Goal: Task Accomplishment & Management: Manage account settings

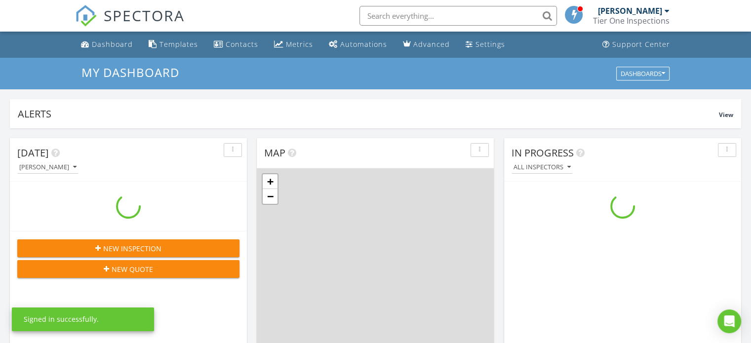
scroll to position [914, 767]
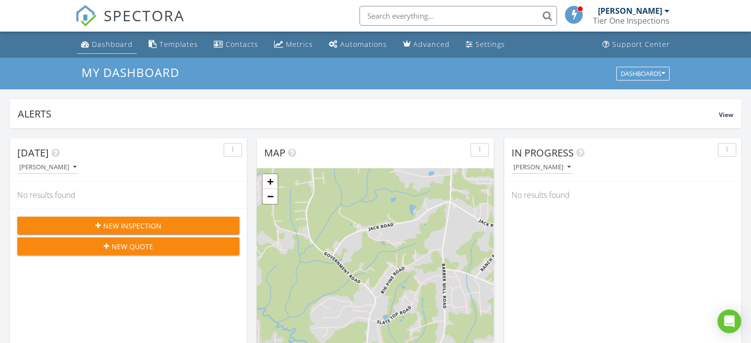
click at [123, 45] on div "Dashboard" at bounding box center [112, 44] width 41 height 9
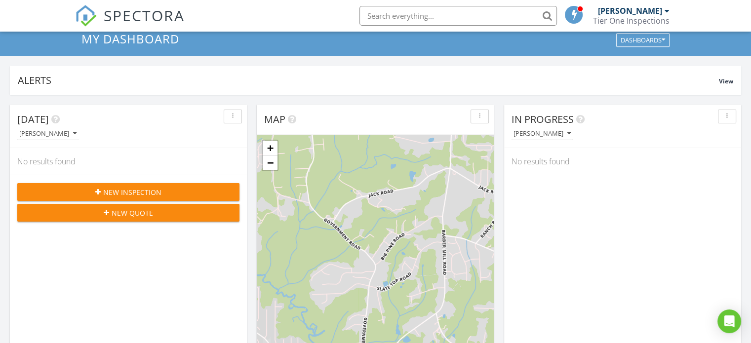
scroll to position [5, 0]
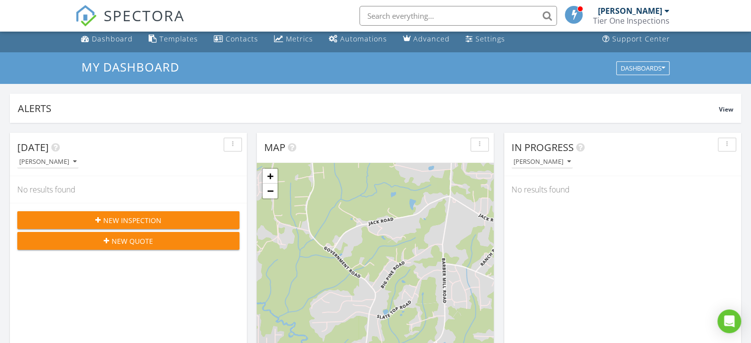
click at [124, 219] on span "New Inspection" at bounding box center [132, 220] width 58 height 10
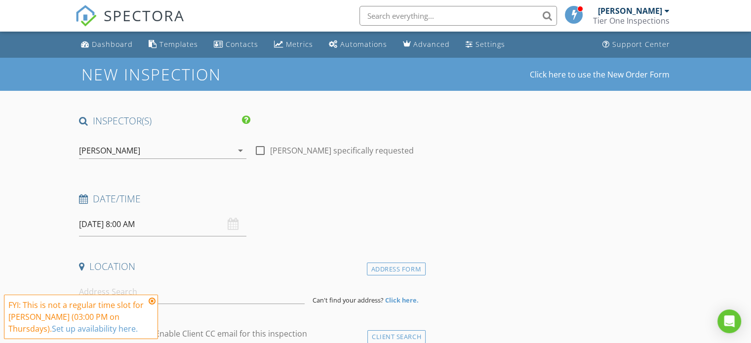
click at [238, 222] on div "08/28/2025 8:00 AM" at bounding box center [162, 224] width 167 height 24
click at [94, 223] on input "08/28/2025 8:00 AM" at bounding box center [162, 224] width 167 height 24
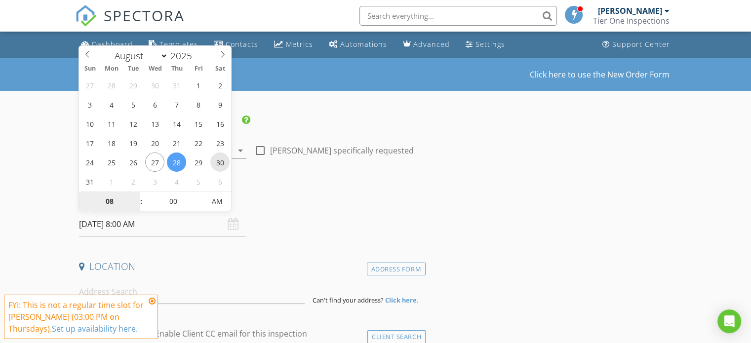
type input "08/30/2025 8:00 AM"
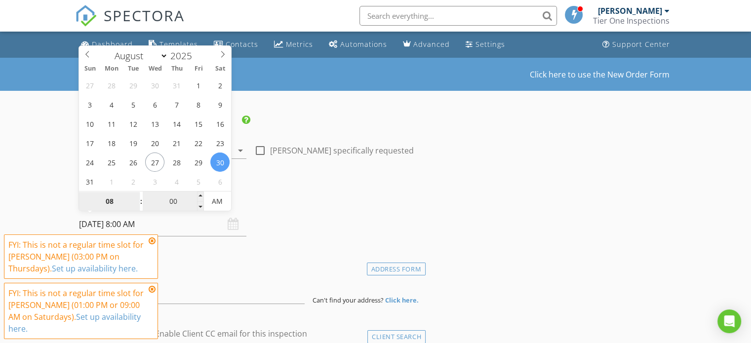
type input "9"
type input "08/30/2025 9:00 AM"
click at [265, 205] on div "Date/Time" at bounding box center [250, 203] width 351 height 20
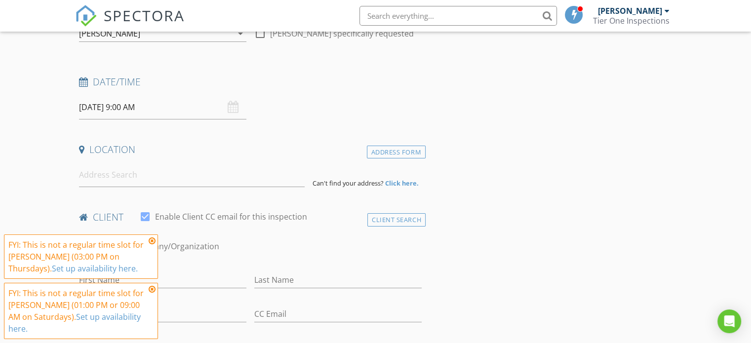
scroll to position [123, 0]
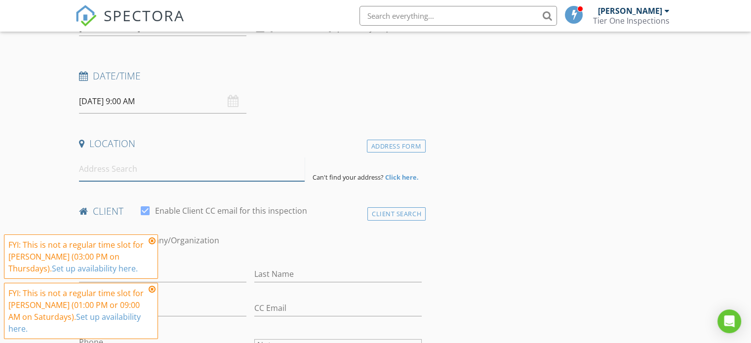
click at [122, 179] on input at bounding box center [192, 169] width 226 height 24
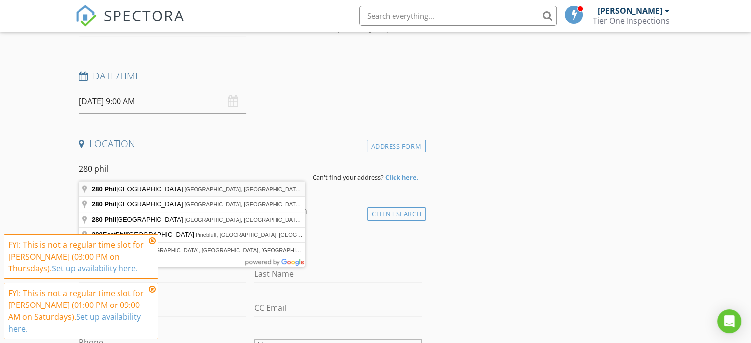
type input "280 Phillips Road, Selma, NC, USA"
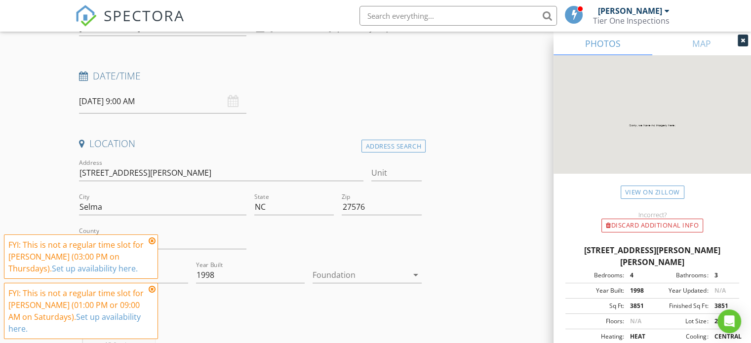
click at [418, 276] on icon "arrow_drop_down" at bounding box center [416, 275] width 12 height 12
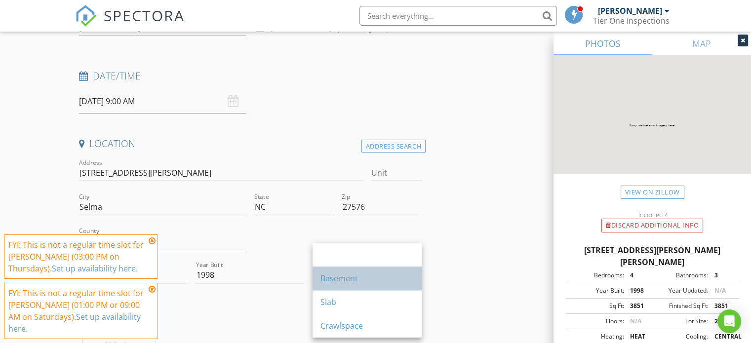
click at [381, 278] on div "Basement" at bounding box center [367, 279] width 93 height 12
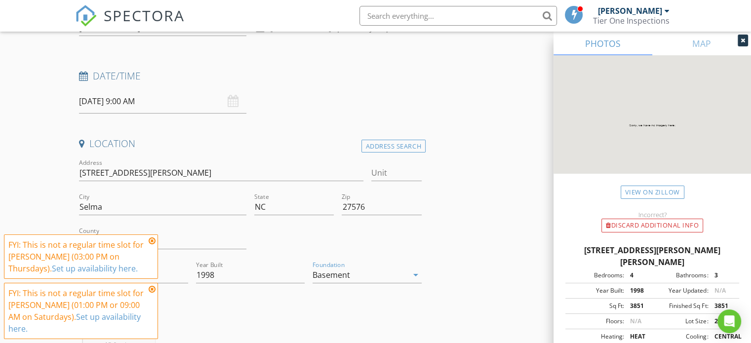
click at [152, 245] on icon at bounding box center [152, 241] width 7 height 8
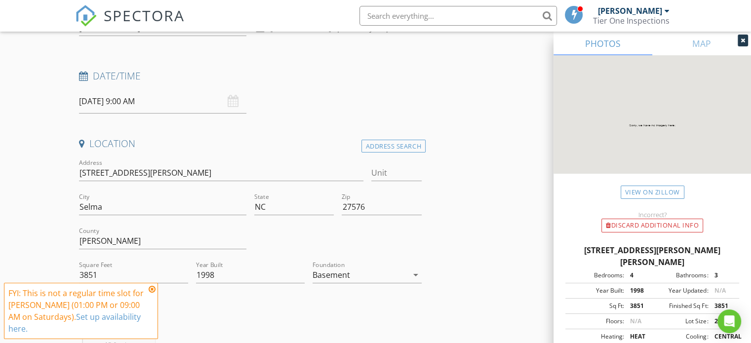
click at [151, 293] on icon at bounding box center [152, 290] width 7 height 8
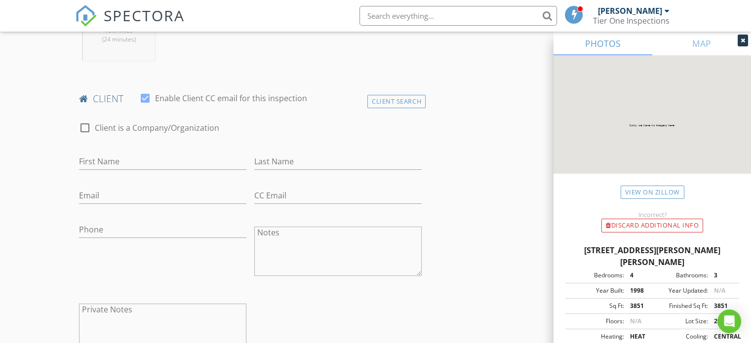
scroll to position [442, 0]
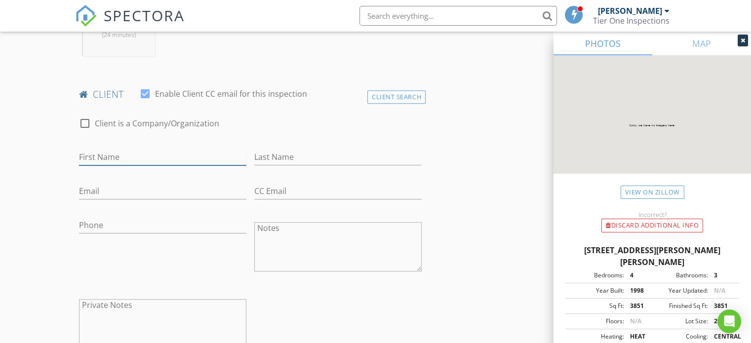
click at [145, 158] on input "First Name" at bounding box center [162, 157] width 167 height 16
type input "Madie"
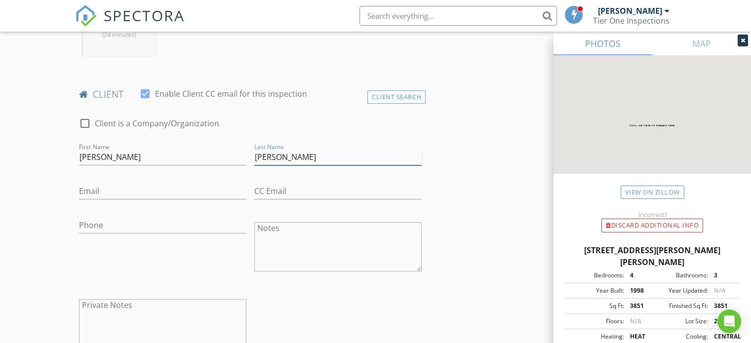
type input "Stephens"
click at [144, 194] on input "Email" at bounding box center [162, 191] width 167 height 16
click at [108, 219] on input "Phone" at bounding box center [162, 225] width 167 height 16
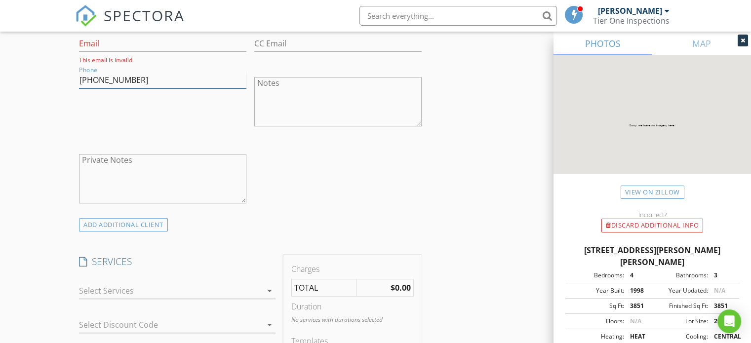
scroll to position [598, 0]
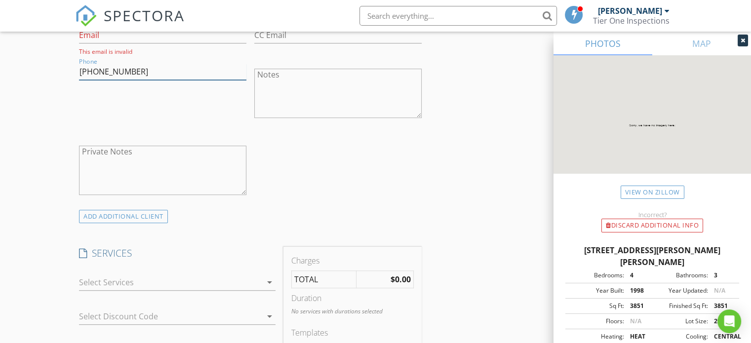
type input "919-455-7044"
click at [256, 280] on div at bounding box center [170, 283] width 183 height 16
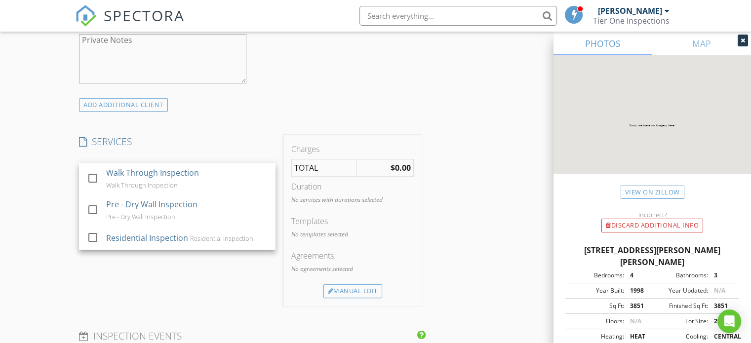
scroll to position [731, 0]
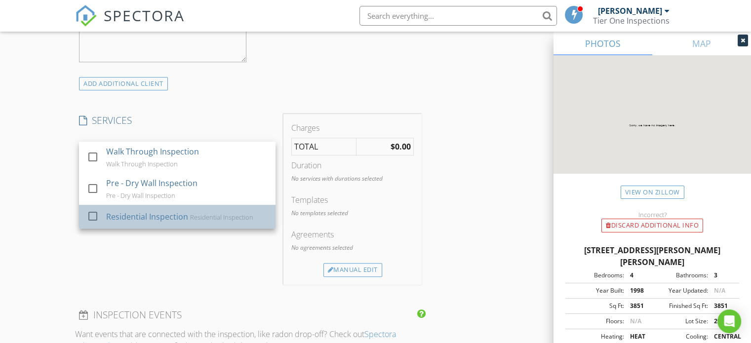
click at [102, 210] on div "check_box_outline_blank" at bounding box center [95, 216] width 16 height 12
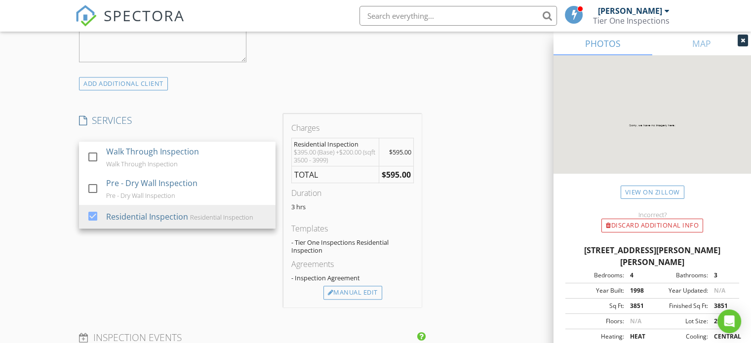
click at [158, 259] on div "SERVICES check_box_outline_blank Walk Through Inspection Walk Through Inspectio…" at bounding box center [177, 211] width 204 height 194
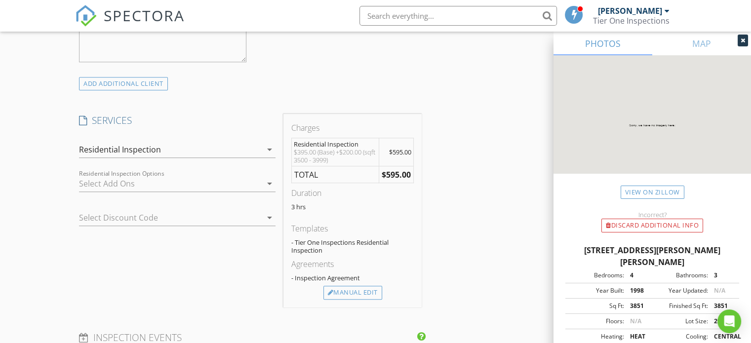
click at [204, 180] on div at bounding box center [170, 184] width 183 height 16
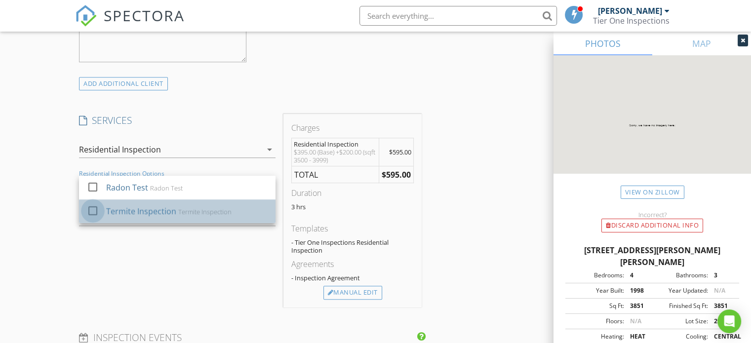
click at [88, 208] on div at bounding box center [92, 211] width 17 height 17
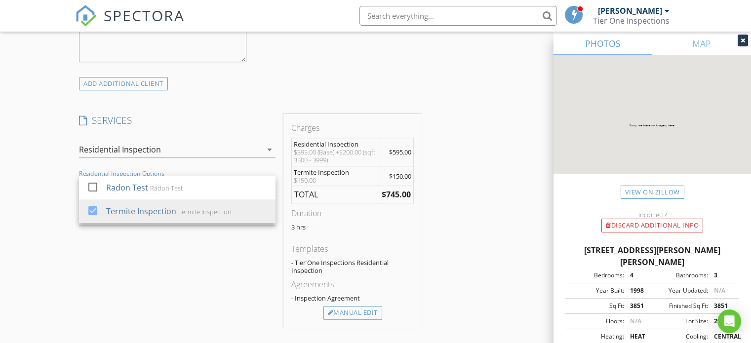
click at [148, 261] on div "SERVICES check_box_outline_blank Walk Through Inspection Walk Through Inspectio…" at bounding box center [177, 221] width 204 height 214
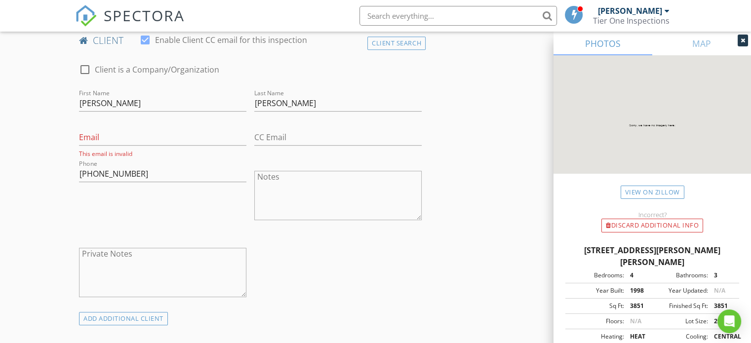
scroll to position [461, 0]
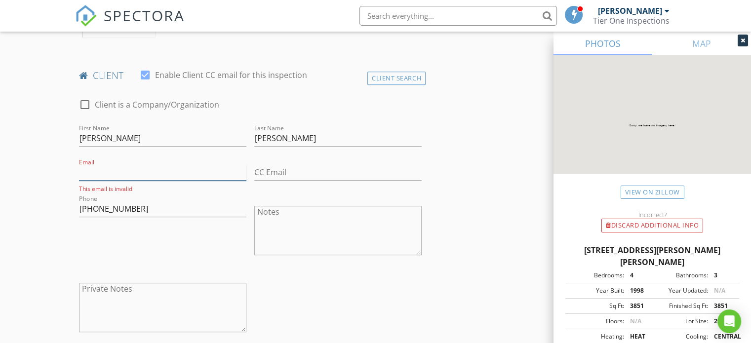
click at [144, 174] on input "Email" at bounding box center [162, 172] width 167 height 16
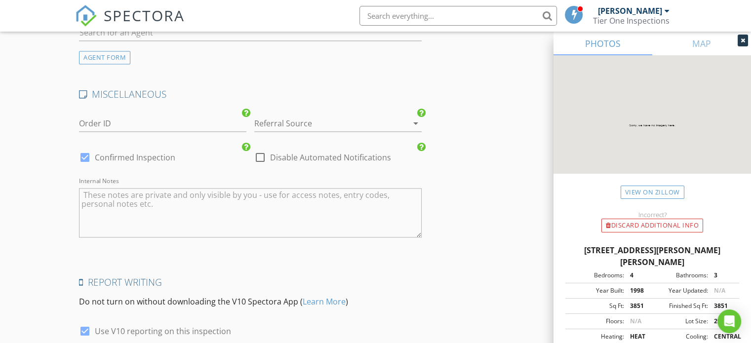
scroll to position [1455, 0]
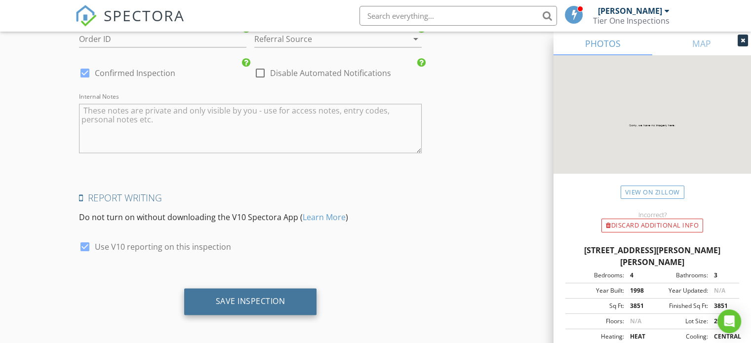
type input "mstephens1194@gmail.com"
click at [262, 290] on div "Save Inspection" at bounding box center [250, 301] width 133 height 27
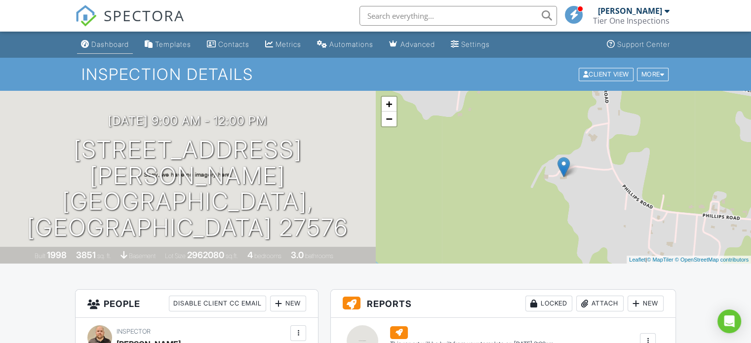
click at [109, 47] on div "Dashboard" at bounding box center [110, 44] width 38 height 8
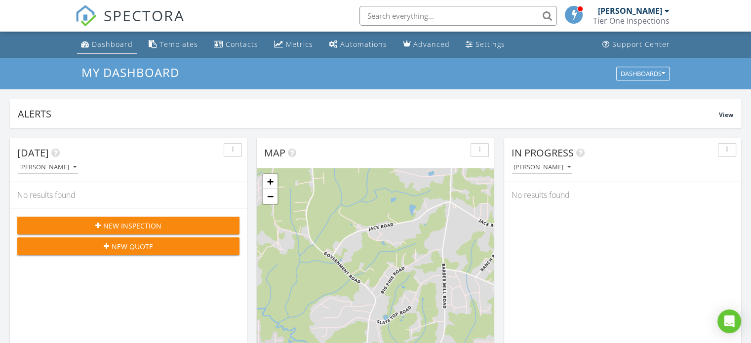
click at [97, 49] on div "Dashboard" at bounding box center [112, 44] width 41 height 9
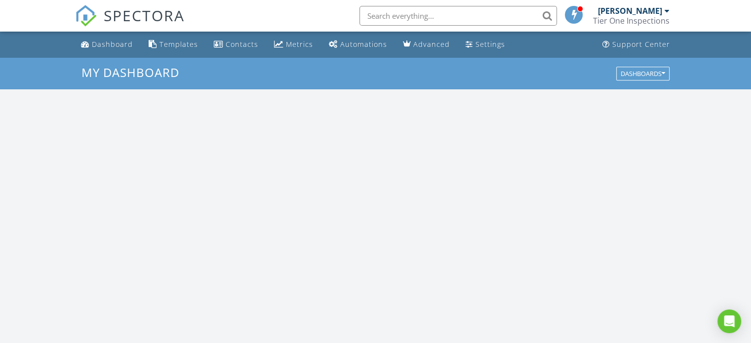
scroll to position [914, 767]
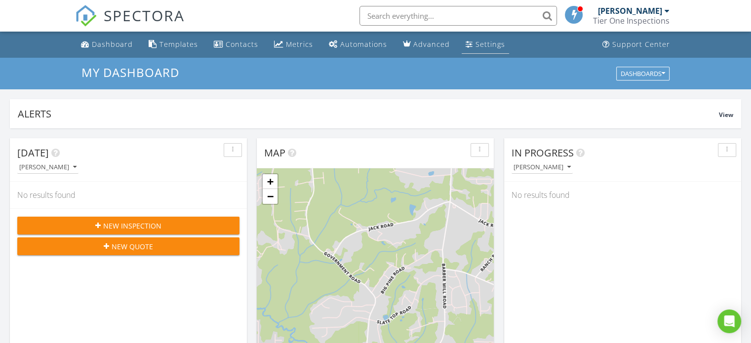
click at [480, 47] on div "Settings" at bounding box center [491, 44] width 30 height 9
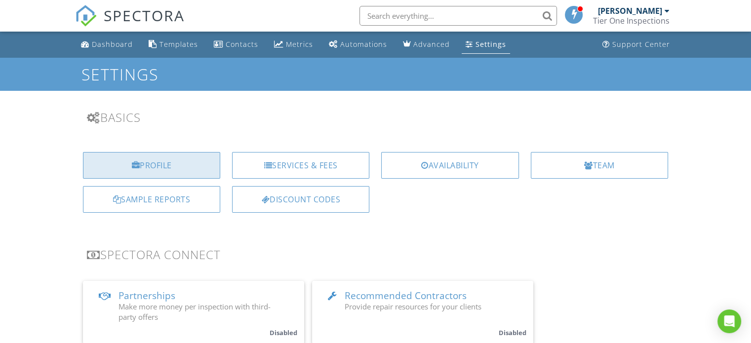
click at [186, 163] on div "Profile" at bounding box center [151, 165] width 137 height 27
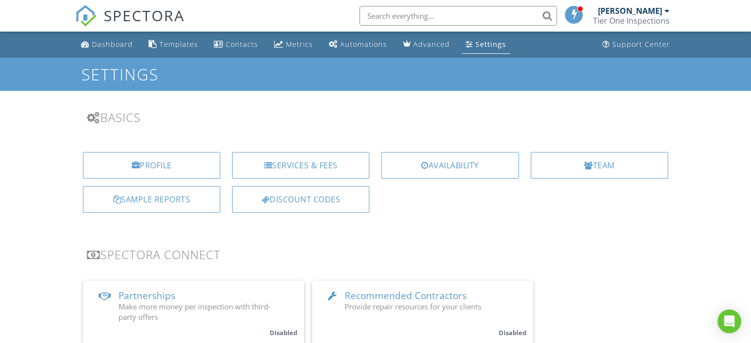
click at [669, 11] on div at bounding box center [667, 11] width 5 height 8
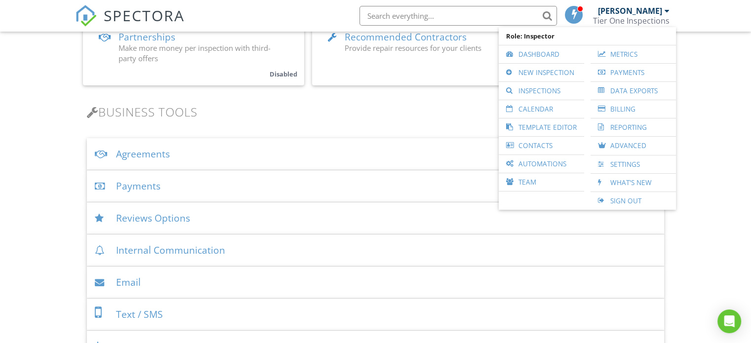
scroll to position [265, 0]
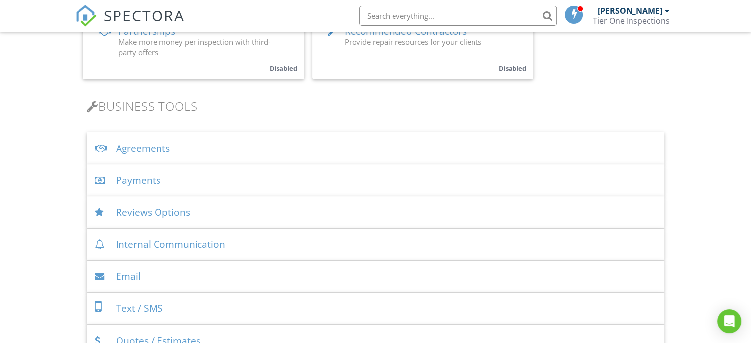
click at [142, 181] on div "Payments" at bounding box center [375, 180] width 577 height 32
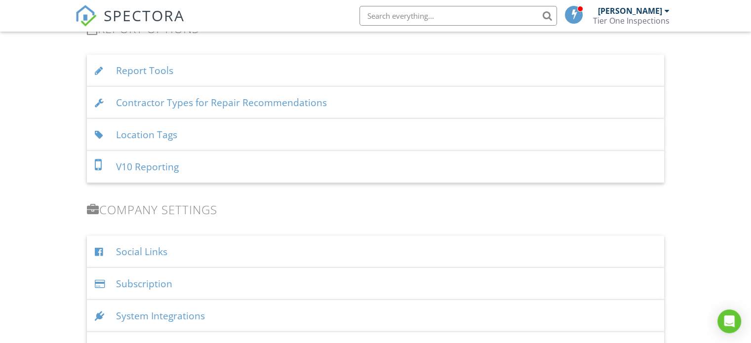
scroll to position [2155, 0]
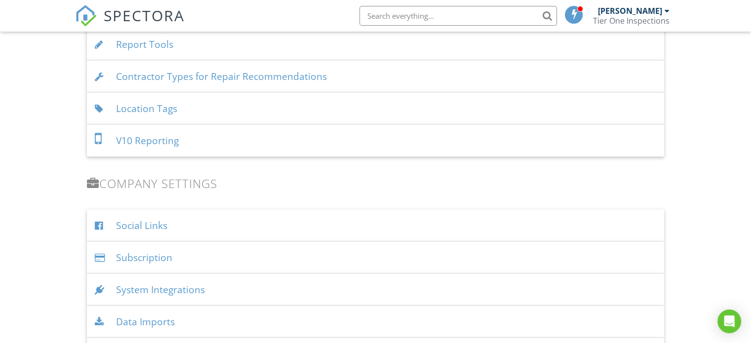
click at [162, 242] on div "Subscription" at bounding box center [375, 258] width 577 height 32
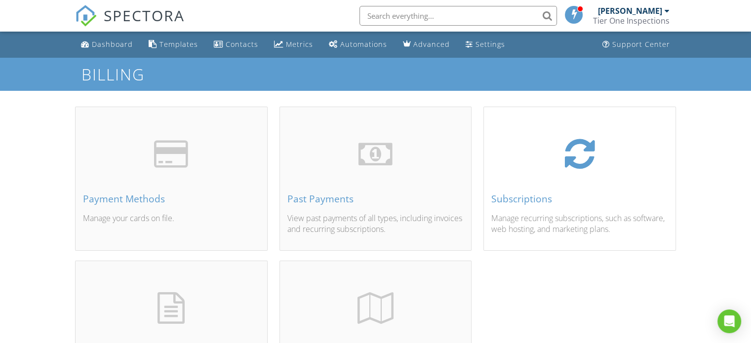
click at [550, 220] on p "Manage recurring subscriptions, such as software, web hosting, and marketing pl…" at bounding box center [579, 224] width 177 height 22
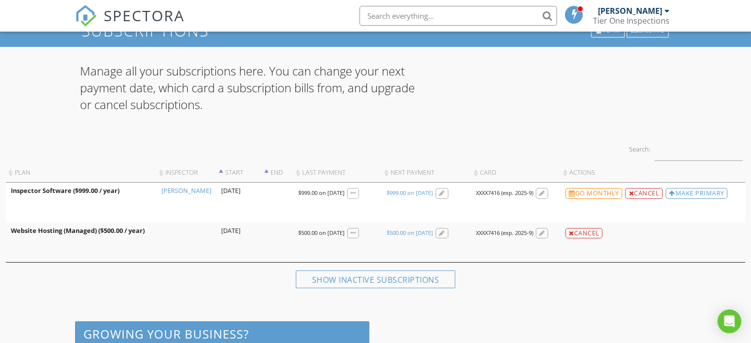
scroll to position [45, 0]
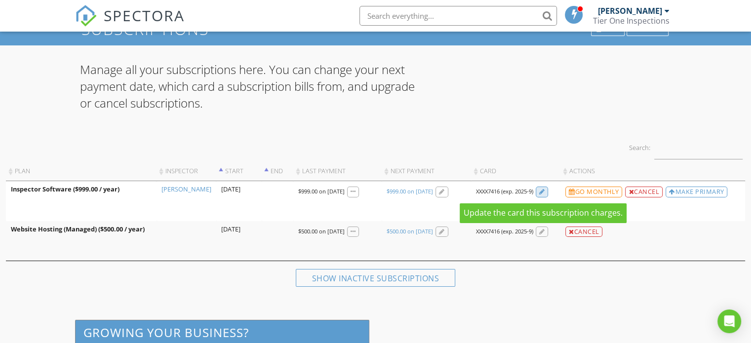
click at [540, 193] on div at bounding box center [542, 192] width 6 height 6
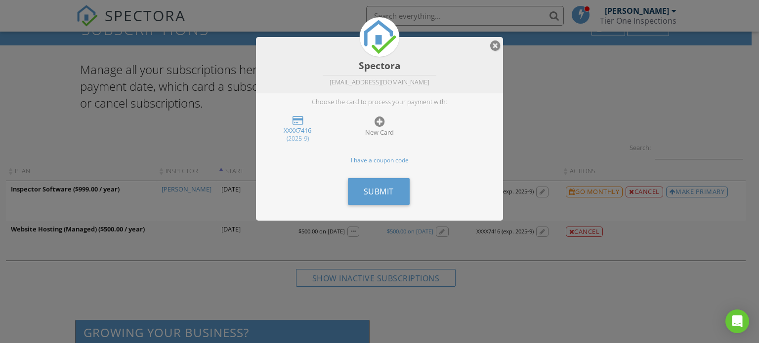
click at [495, 48] on div at bounding box center [495, 46] width 10 height 12
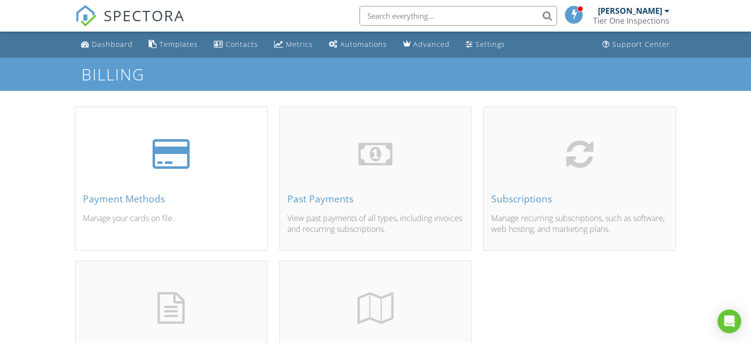
click at [208, 182] on div "Payment Methods Manage your cards on file." at bounding box center [172, 190] width 192 height 119
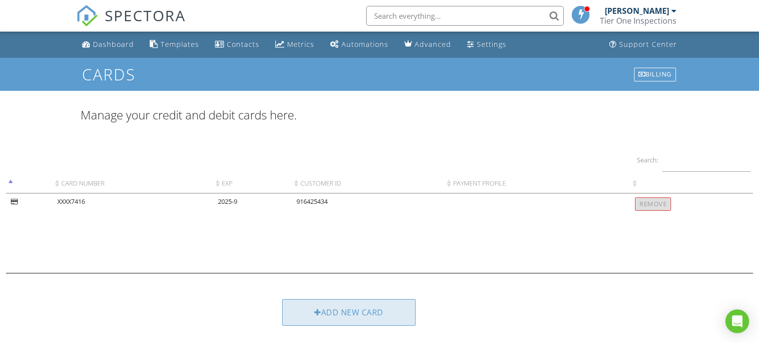
click at [355, 313] on div "Add new card" at bounding box center [348, 312] width 133 height 27
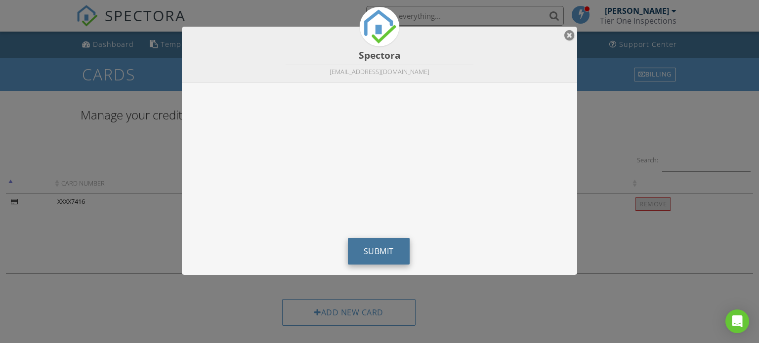
click at [384, 252] on span "Submit" at bounding box center [379, 251] width 30 height 11
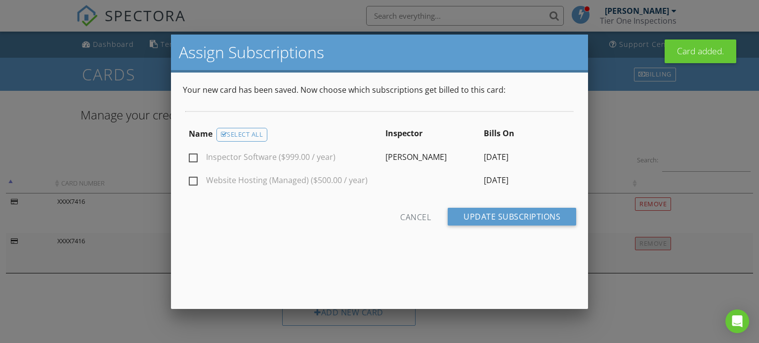
click at [194, 158] on label "Inspector Software ($999.00 / year)" at bounding box center [262, 159] width 147 height 12
click at [194, 158] on input "Inspector Software ($999.00 / year)" at bounding box center [192, 159] width 6 height 6
checkbox input "true"
click at [193, 180] on label "Website Hosting (Managed) ($500.00 / year)" at bounding box center [278, 182] width 179 height 12
click at [193, 180] on input "Website Hosting (Managed) ($500.00 / year)" at bounding box center [192, 182] width 6 height 6
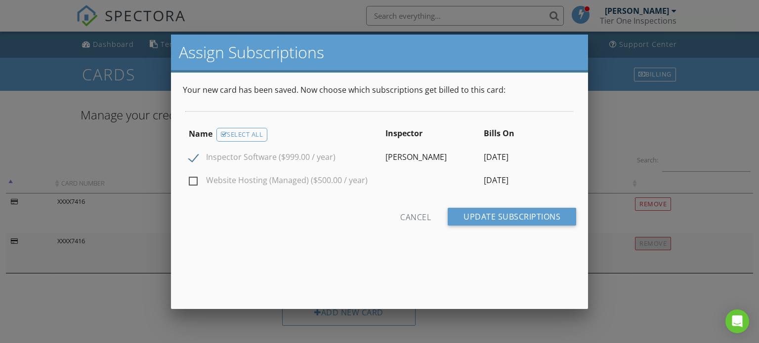
checkbox input "true"
click at [506, 218] on input "Update Subscriptions" at bounding box center [512, 217] width 128 height 18
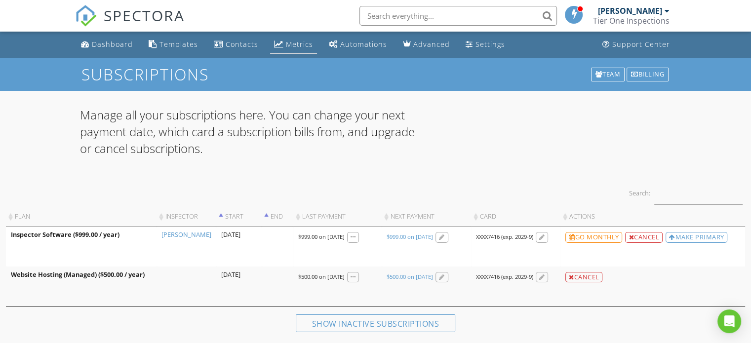
click at [296, 43] on div "Metrics" at bounding box center [299, 44] width 27 height 9
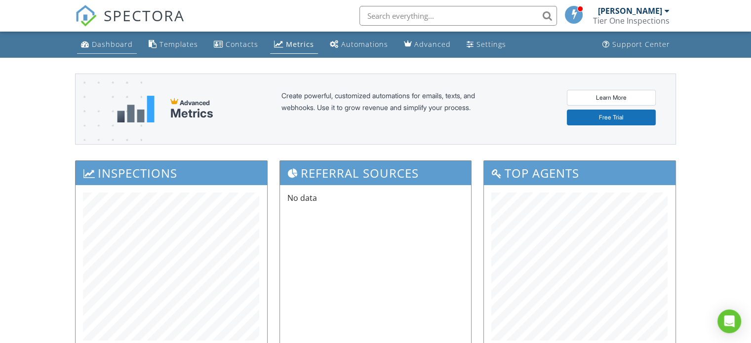
click at [113, 45] on div "Dashboard" at bounding box center [112, 44] width 41 height 9
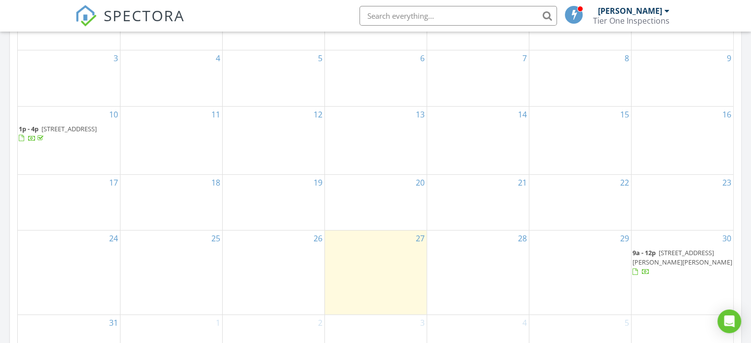
scroll to position [161, 0]
